Goal: Check status: Check status

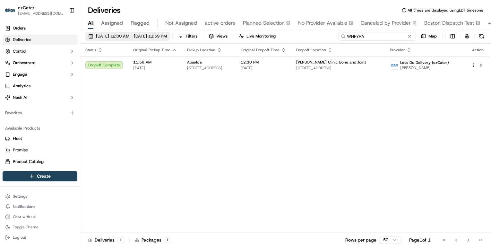
drag, startPoint x: 384, startPoint y: 37, endPoint x: 170, endPoint y: 36, distance: 213.8
click at [171, 36] on div "[DATE] 12:00 AM - [DATE] 11:59 PM Filters Views Live Monitoring WHFYRA Map" at bounding box center [285, 38] width 411 height 12
paste input "KM9AA9"
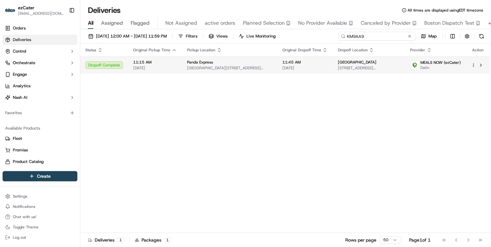
type input "KM9AA9"
click at [178, 67] on td "11:15 AM [DATE]" at bounding box center [155, 64] width 54 height 17
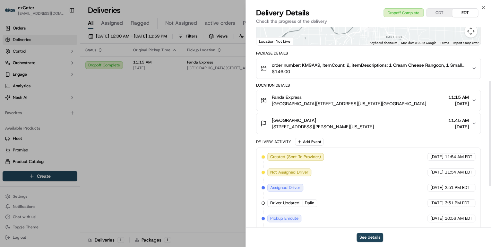
scroll to position [182, 0]
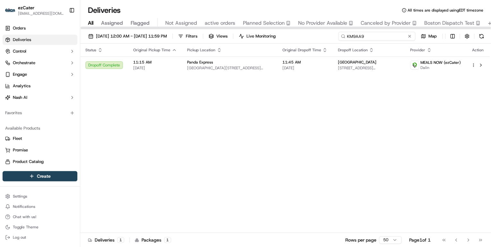
click at [216, 36] on div "[DATE] 12:00 AM - [DATE] 11:59 PM Filters Views Live Monitoring KM9AA9 Map" at bounding box center [285, 38] width 411 height 12
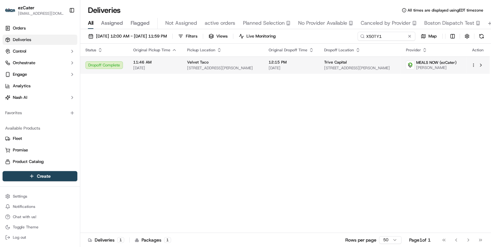
click at [192, 62] on span "Velvet Taco" at bounding box center [198, 62] width 22 height 5
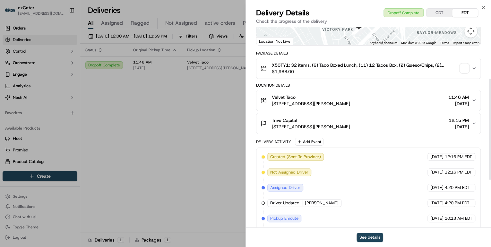
scroll to position [197, 0]
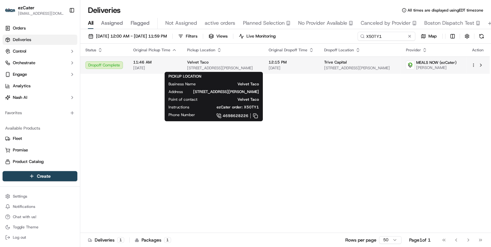
click at [213, 62] on div "Velvet Taco" at bounding box center [222, 62] width 71 height 5
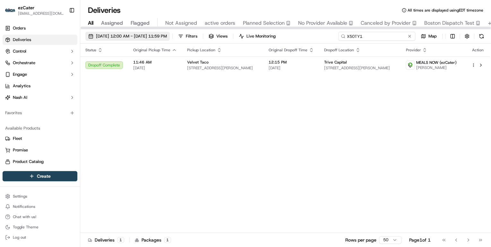
drag, startPoint x: 387, startPoint y: 35, endPoint x: 181, endPoint y: 39, distance: 206.1
click at [182, 38] on div "[DATE] 12:00 AM - [DATE] 11:59 PM Filters Views Live Monitoring X50TY1 Map" at bounding box center [285, 38] width 411 height 12
paste input "2C0F0J"
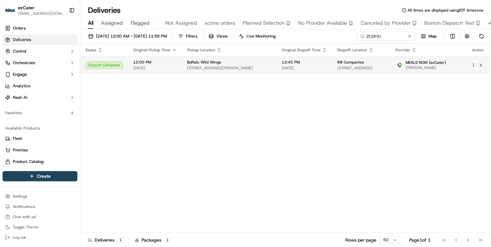
click at [178, 67] on td "12:00 PM [DATE]" at bounding box center [155, 64] width 54 height 17
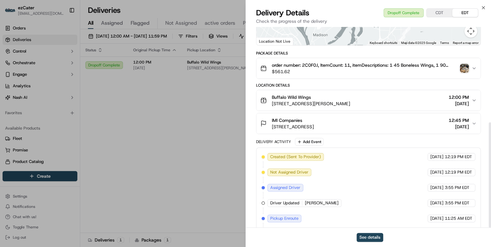
scroll to position [182, 0]
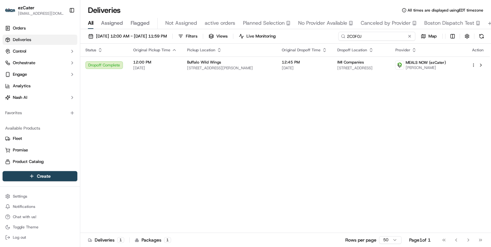
drag, startPoint x: 382, startPoint y: 38, endPoint x: 225, endPoint y: 36, distance: 157.0
click at [229, 36] on div "[DATE] 12:00 AM - [DATE] 11:59 PM Filters Views Live Monitoring 2C0F0J Map" at bounding box center [285, 38] width 411 height 12
paste input "5X2A0T"
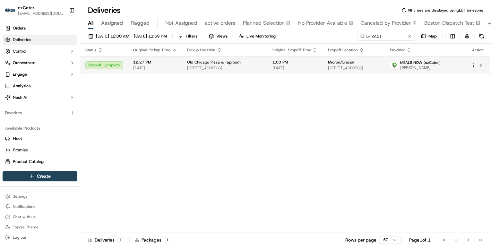
click at [236, 65] on span "Old Chicago Pizza & Taproom" at bounding box center [214, 62] width 54 height 5
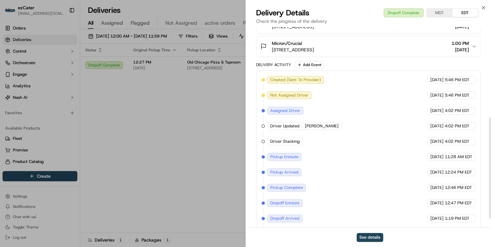
scroll to position [197, 0]
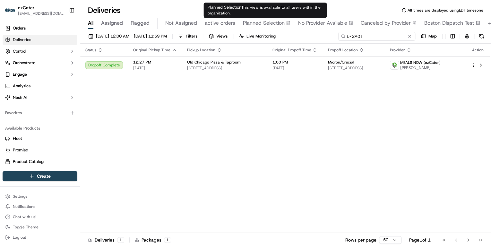
drag, startPoint x: 384, startPoint y: 37, endPoint x: 228, endPoint y: 24, distance: 156.2
click at [230, 24] on div "Deliveries All times are displayed using EDT timezone All Assigned Flagged Not …" at bounding box center [285, 123] width 411 height 247
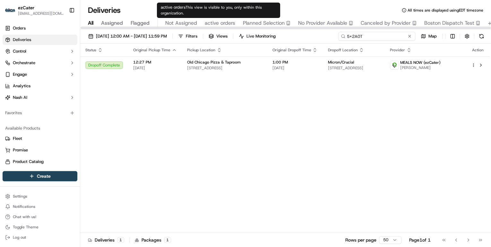
paste input "AC4M3H"
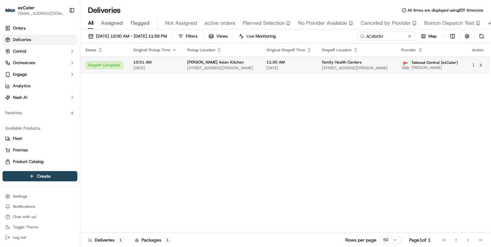
click at [193, 67] on span "[STREET_ADDRESS][PERSON_NAME]" at bounding box center [221, 67] width 69 height 5
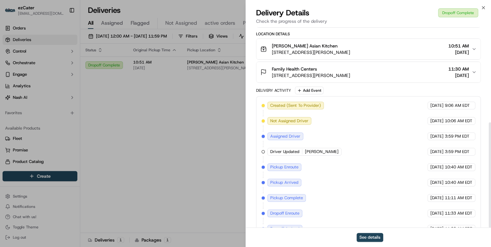
scroll to position [182, 0]
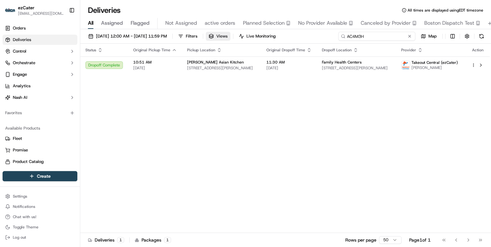
drag, startPoint x: 400, startPoint y: 38, endPoint x: 234, endPoint y: 32, distance: 165.7
click at [234, 32] on div "[DATE] 12:00 AM - [DATE] 11:59 PM Filters Views Live Monitoring AC4M3H Map" at bounding box center [285, 38] width 411 height 12
paste input "5KMY13"
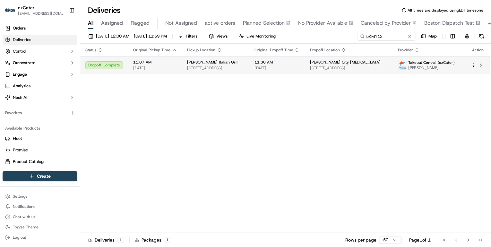
click at [175, 63] on span "11:07 AM" at bounding box center [155, 62] width 44 height 5
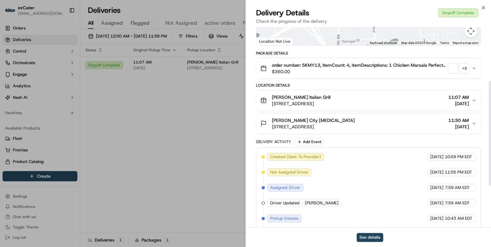
scroll to position [182, 0]
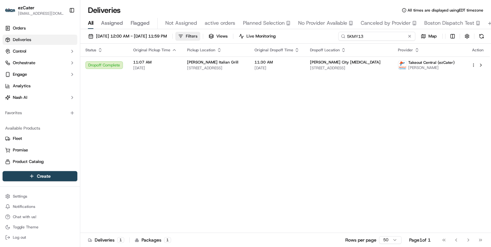
drag, startPoint x: 385, startPoint y: 36, endPoint x: 219, endPoint y: 36, distance: 165.6
click at [232, 36] on div "[DATE] 12:00 AM - [DATE] 11:59 PM Filters Views Live Monitoring 5KMY13 Map" at bounding box center [285, 38] width 411 height 12
paste input "W3PYJG"
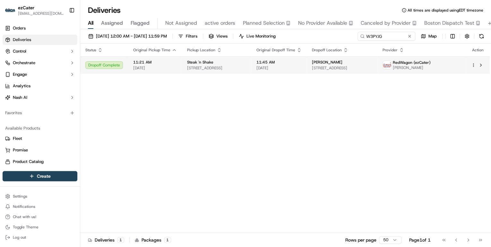
click at [166, 68] on span "[DATE]" at bounding box center [155, 67] width 44 height 5
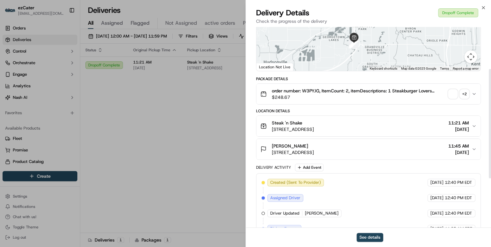
scroll to position [167, 0]
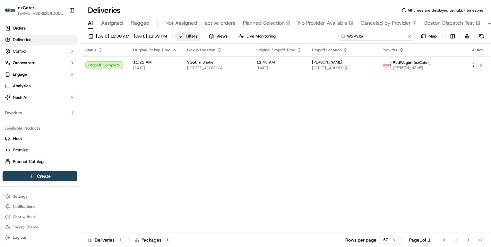
drag, startPoint x: 389, startPoint y: 37, endPoint x: 213, endPoint y: 37, distance: 175.9
click at [213, 37] on div "[DATE] 12:00 AM - [DATE] 11:59 PM Filters Views Live Monitoring W3PYJG Map" at bounding box center [285, 38] width 411 height 12
paste input "7GEJMX"
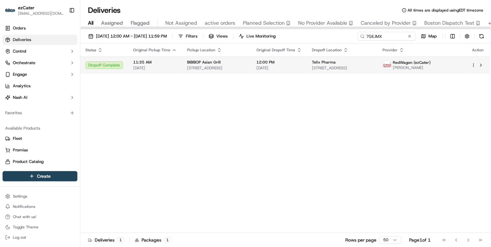
click at [178, 66] on td "11:35 AM [DATE]" at bounding box center [155, 64] width 54 height 17
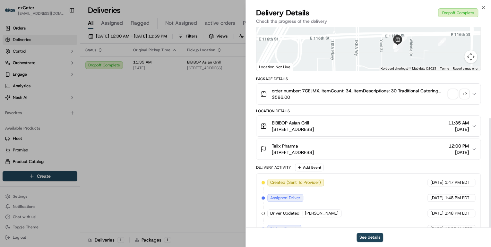
scroll to position [167, 0]
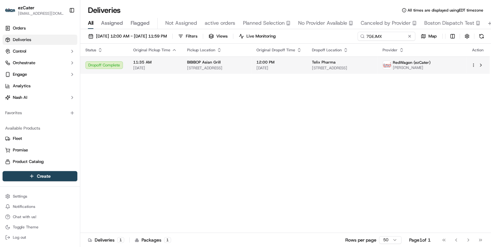
click at [196, 70] on span "[STREET_ADDRESS]" at bounding box center [216, 67] width 59 height 5
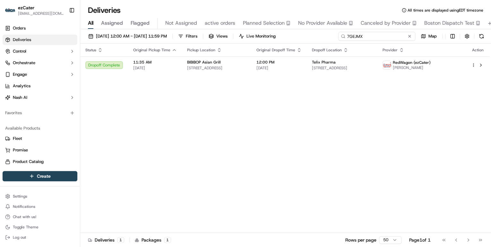
click at [368, 36] on input "7GEJMX" at bounding box center [376, 36] width 77 height 9
type input "7"
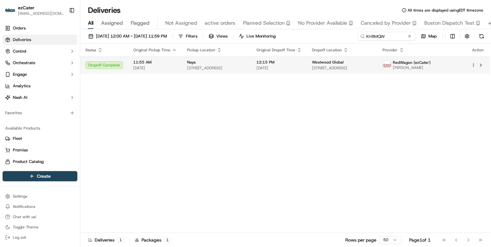
click at [209, 67] on span "[STREET_ADDRESS]" at bounding box center [216, 67] width 59 height 5
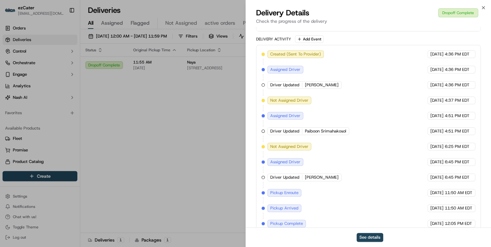
scroll to position [258, 0]
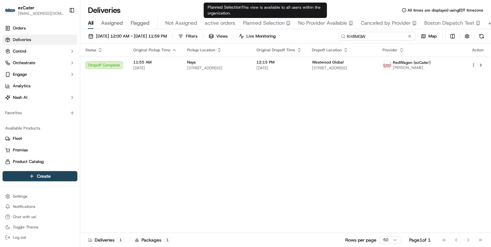
drag, startPoint x: 385, startPoint y: 36, endPoint x: 244, endPoint y: 25, distance: 141.0
click at [244, 25] on div "Deliveries All times are displayed using EDT timezone All Assigned Flagged Not …" at bounding box center [285, 123] width 411 height 247
paste input "2T607G"
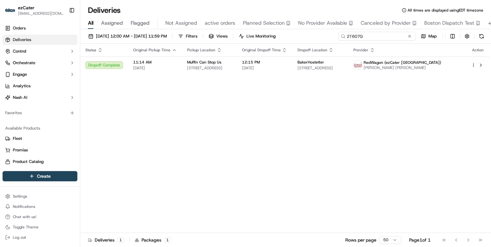
drag, startPoint x: 369, startPoint y: 38, endPoint x: 217, endPoint y: 25, distance: 152.7
click at [218, 26] on div "Deliveries All times are displayed using EDT timezone All Assigned Flagged Not …" at bounding box center [285, 123] width 411 height 247
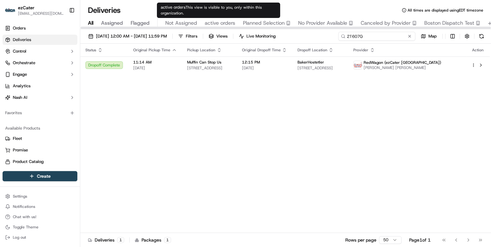
paste input "F79GG8"
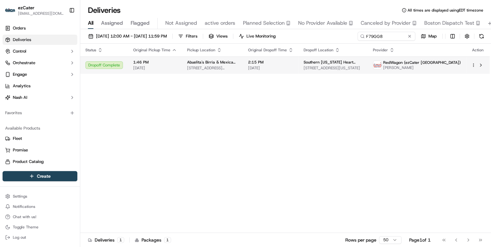
click at [200, 65] on div "Abuelita's Birria & Mexican Food [STREET_ADDRESS][US_STATE]" at bounding box center [212, 65] width 51 height 11
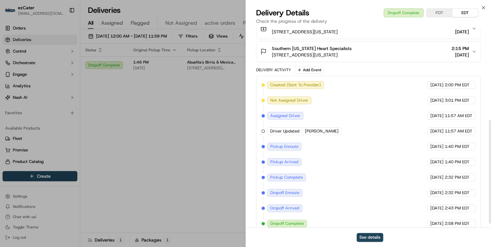
scroll to position [187, 0]
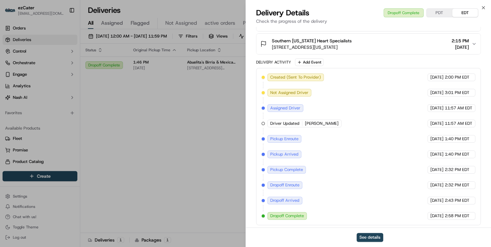
click at [342, 246] on div "See details" at bounding box center [368, 238] width 245 height 20
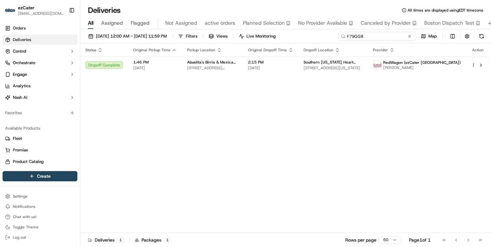
click at [245, 27] on div "Deliveries All times are displayed using EDT timezone All Assigned Flagged Not …" at bounding box center [285, 123] width 411 height 247
paste input "TA77HU"
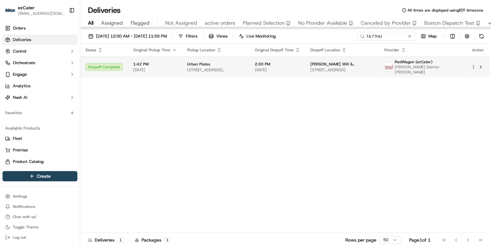
click at [147, 73] on td "1:42 PM [DATE]" at bounding box center [155, 66] width 54 height 21
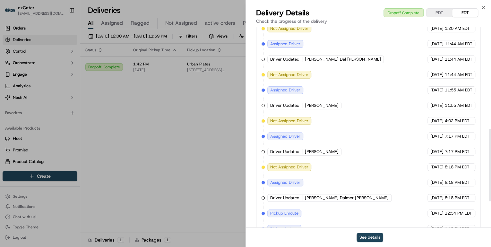
scroll to position [355, 0]
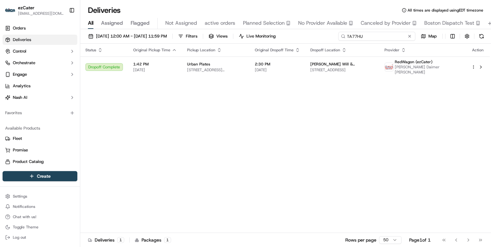
drag, startPoint x: 381, startPoint y: 37, endPoint x: 264, endPoint y: 31, distance: 117.0
click at [264, 31] on div "[DATE] 12:00 AM - [DATE] 11:59 PM Filters Views Live Monitoring TA77HU Map Stat…" at bounding box center [285, 138] width 411 height 219
paste input "YA0F33"
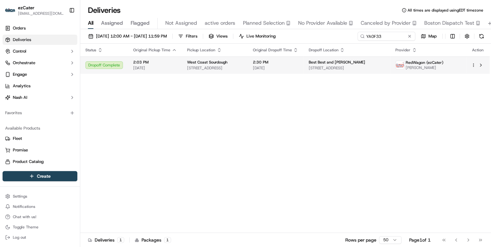
click at [172, 68] on span "[DATE]" at bounding box center [155, 67] width 44 height 5
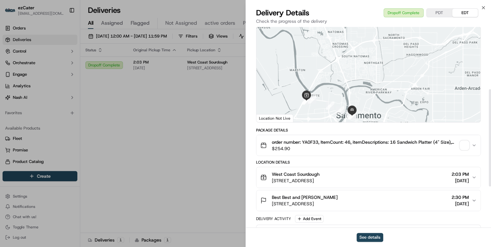
scroll to position [213, 0]
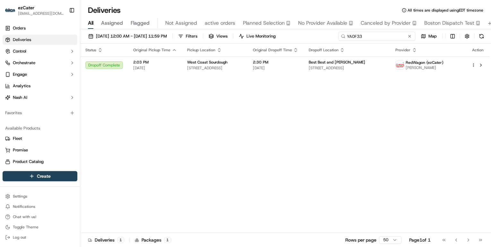
drag, startPoint x: 388, startPoint y: 38, endPoint x: 225, endPoint y: 24, distance: 163.3
click at [225, 24] on div "Deliveries All times are displayed using EDT timezone All Assigned Flagged Not …" at bounding box center [285, 123] width 411 height 247
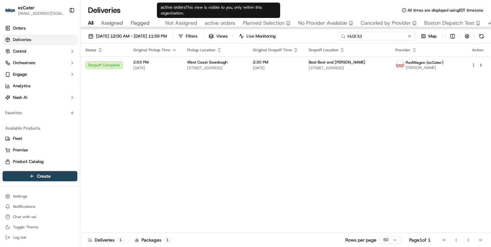
paste input "MTTR2X"
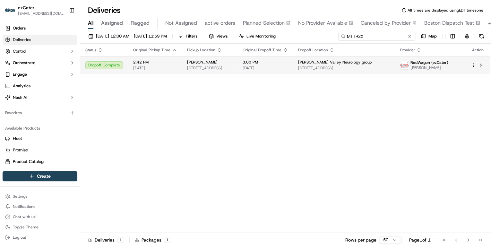
type input "MTTR2X"
click at [210, 67] on span "[STREET_ADDRESS]" at bounding box center [209, 67] width 45 height 5
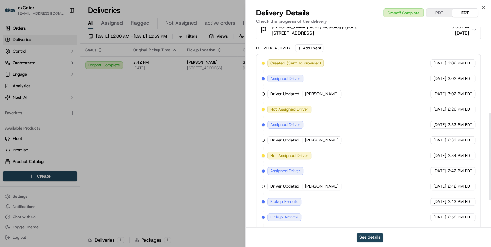
scroll to position [258, 0]
